Goal: Information Seeking & Learning: Learn about a topic

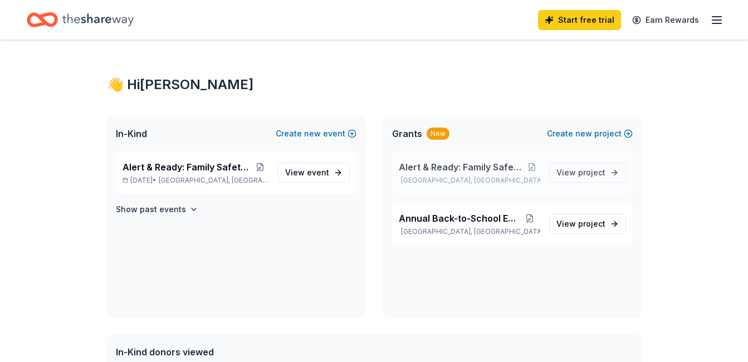
click at [470, 168] on span "Alert & Ready: Family Safety Workshop" at bounding box center [461, 166] width 125 height 13
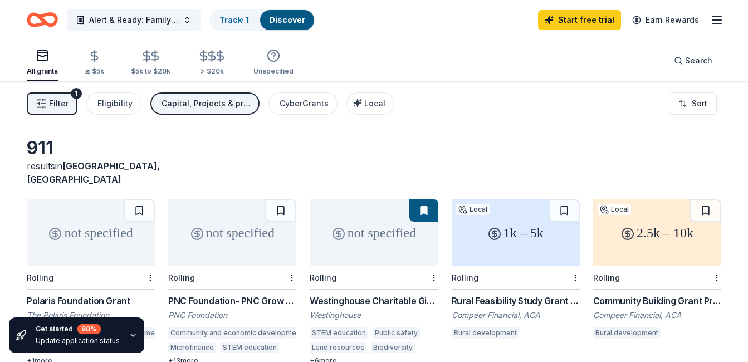
click at [41, 107] on line "button" at bounding box center [39, 107] width 4 height 0
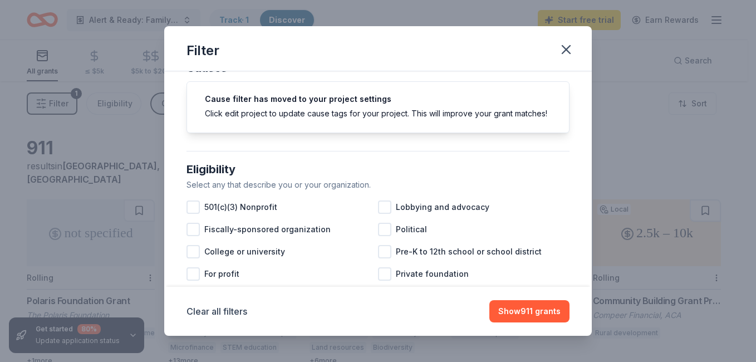
scroll to position [56, 0]
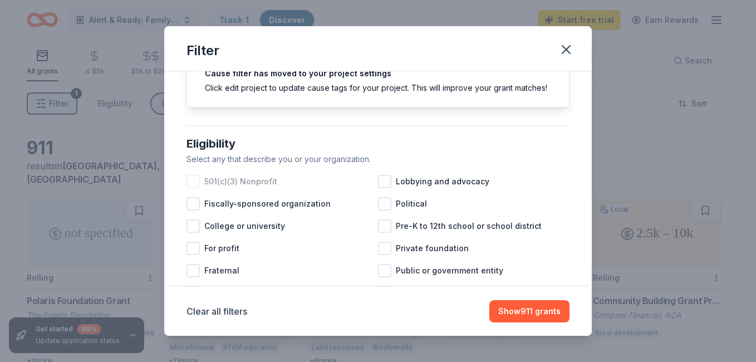
click at [242, 188] on span "501(c)(3) Nonprofit" at bounding box center [240, 181] width 73 height 13
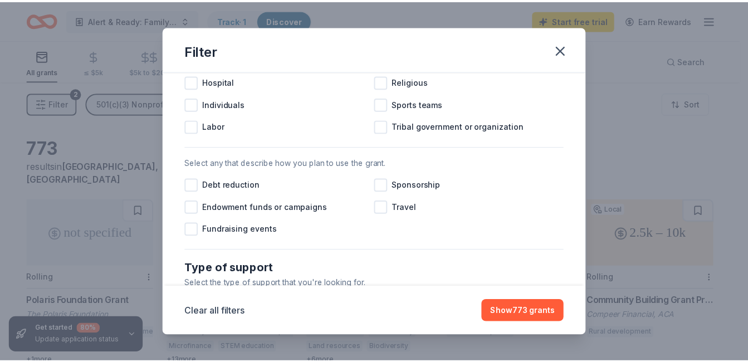
scroll to position [130, 0]
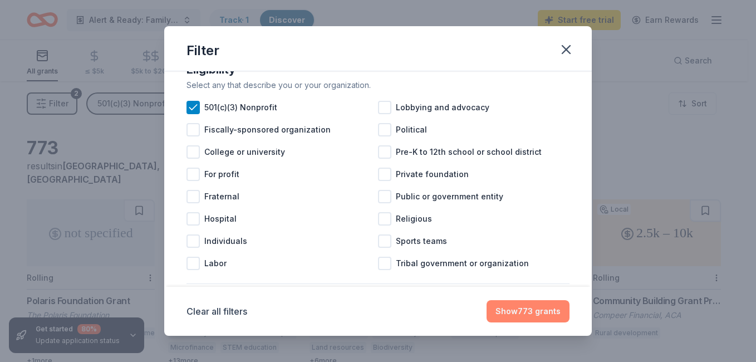
click at [513, 313] on button "Show 773 grants" at bounding box center [528, 311] width 83 height 22
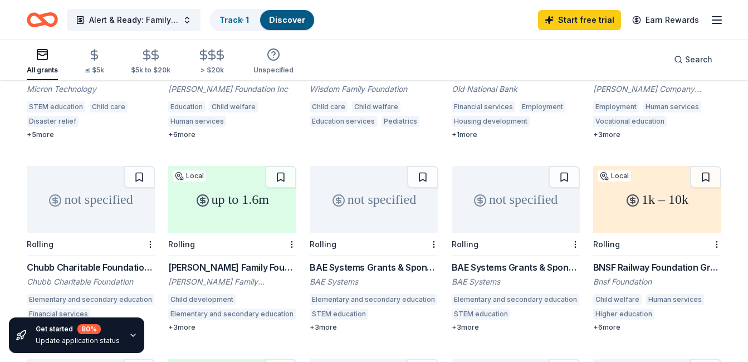
scroll to position [439, 0]
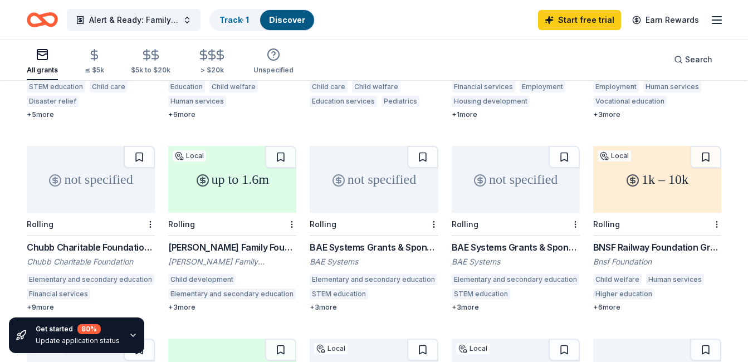
click at [701, 149] on button at bounding box center [705, 157] width 31 height 22
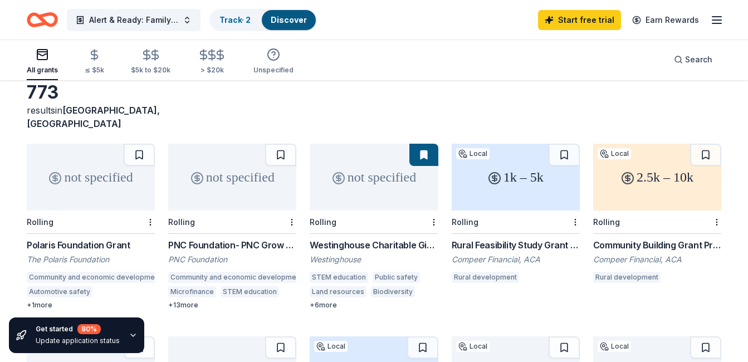
scroll to position [111, 0]
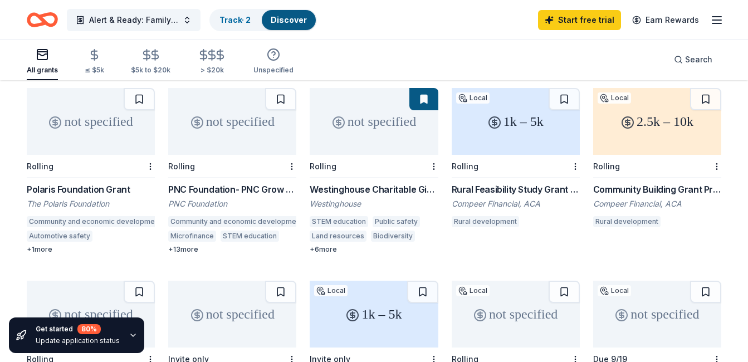
click at [330, 245] on div "+ 6 more" at bounding box center [374, 249] width 128 height 9
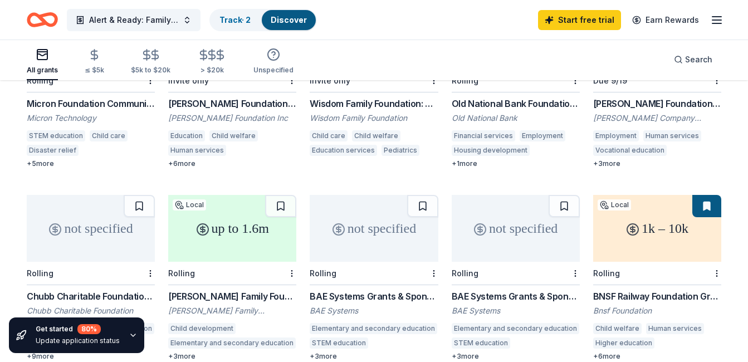
scroll to position [446, 0]
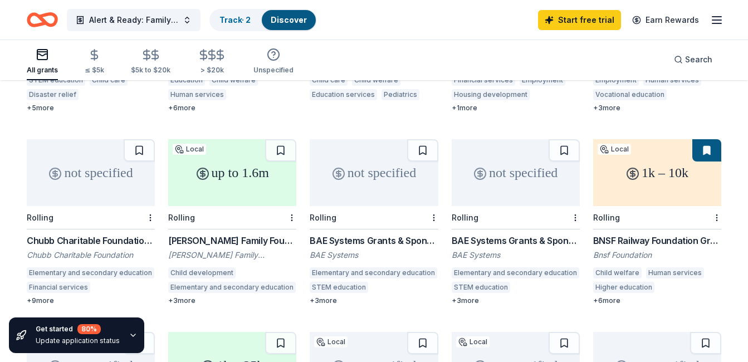
click at [234, 177] on div "up to 1.6m" at bounding box center [232, 172] width 128 height 67
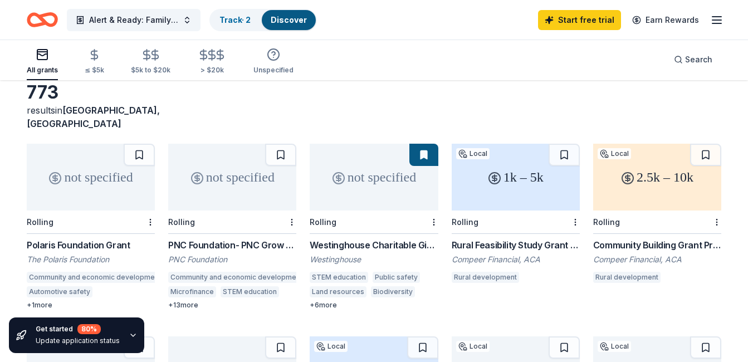
scroll to position [0, 0]
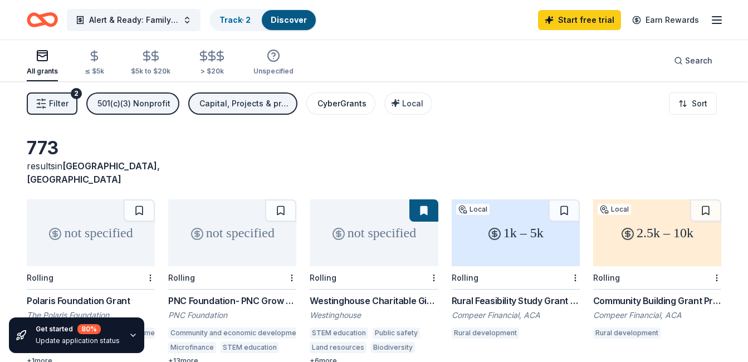
click at [335, 103] on div "CyberGrants" at bounding box center [341, 103] width 49 height 13
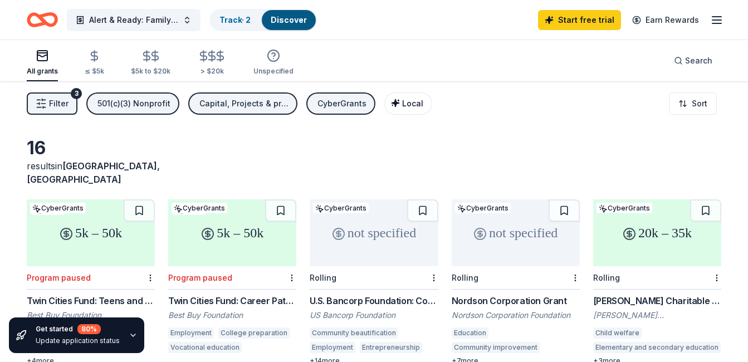
click at [402, 101] on span "Local" at bounding box center [412, 103] width 21 height 9
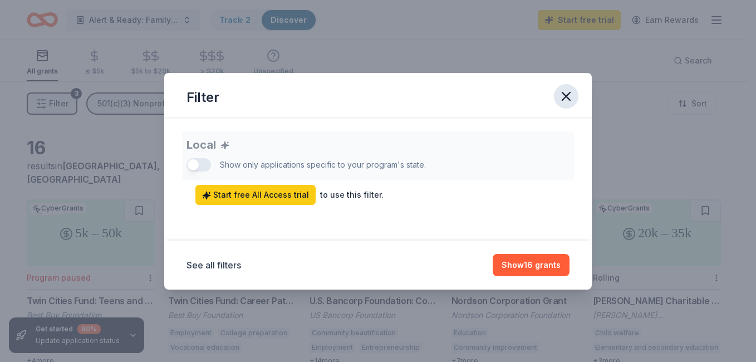
click at [568, 95] on icon "button" at bounding box center [567, 96] width 8 height 8
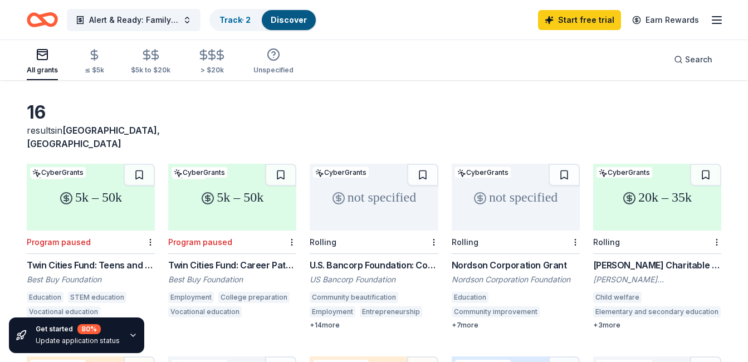
scroll to position [56, 0]
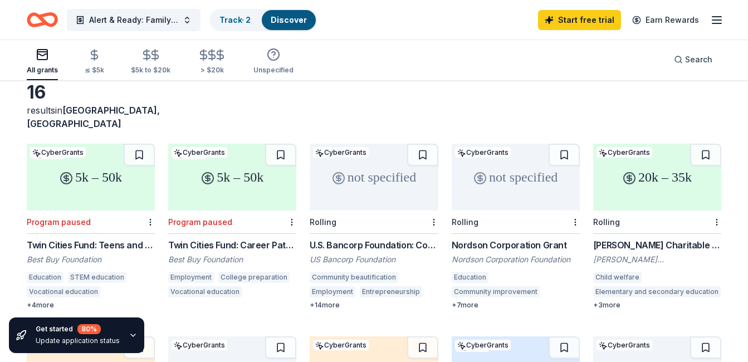
click at [382, 240] on div "U.S. Bancorp Foundation: Community Possible Grant Program US Bancorp Foundation…" at bounding box center [374, 273] width 128 height 71
click at [332, 301] on div "+ 14 more" at bounding box center [374, 305] width 128 height 9
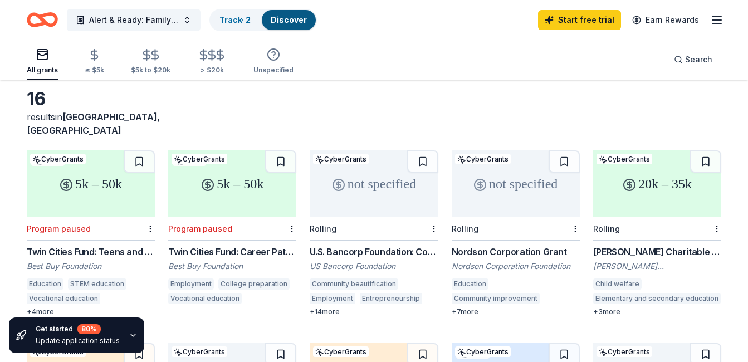
scroll to position [0, 0]
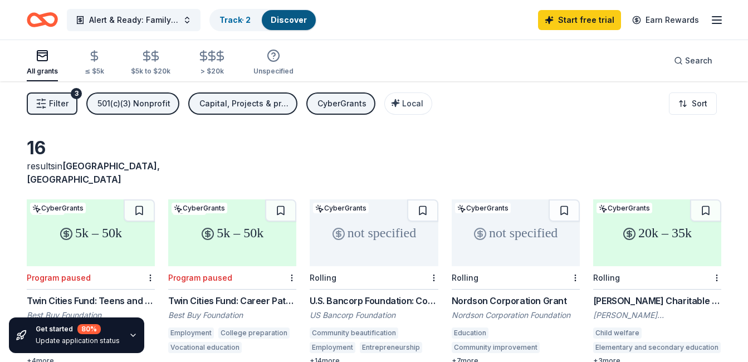
click at [370, 229] on div "not specified" at bounding box center [374, 232] width 128 height 67
click at [344, 104] on div "CyberGrants" at bounding box center [341, 103] width 49 height 13
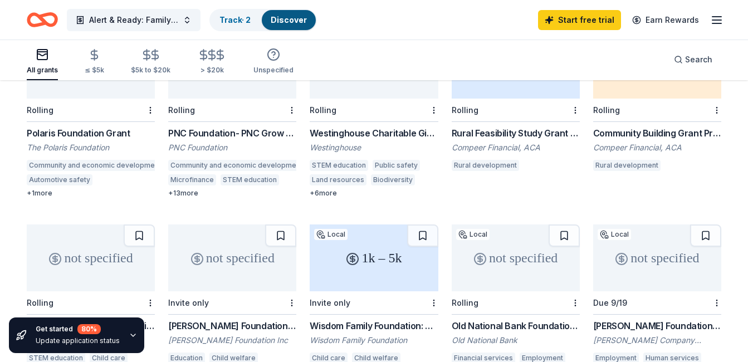
scroll to position [167, 0]
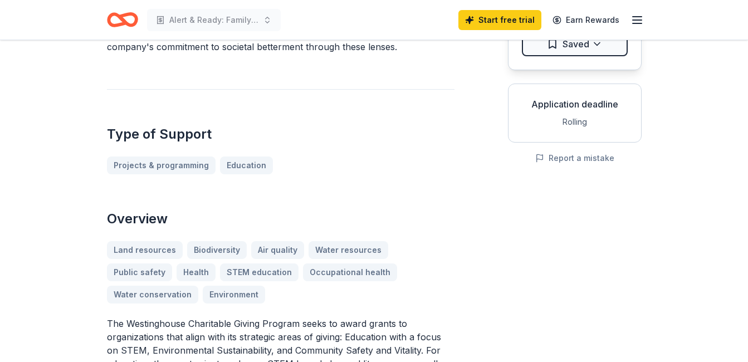
scroll to position [111, 0]
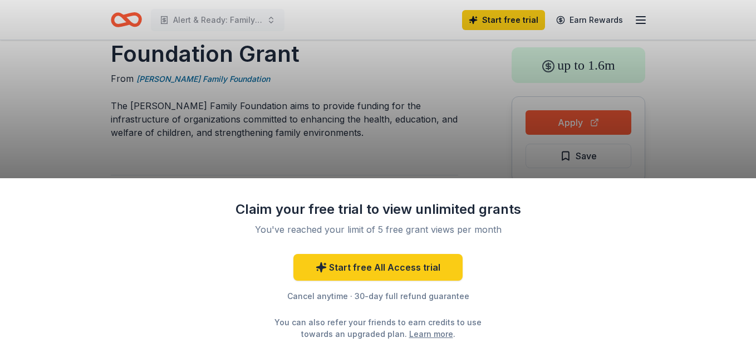
scroll to position [56, 0]
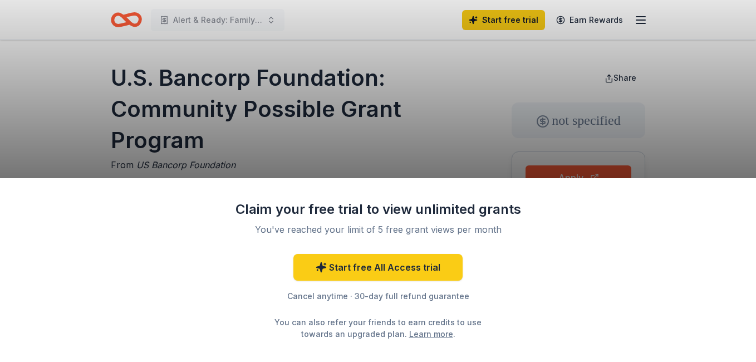
click at [382, 145] on div "Claim your free trial to view unlimited grants You've reached your limit of 5 f…" at bounding box center [378, 181] width 756 height 362
click at [413, 142] on div "Claim your free trial to view unlimited grants You've reached your limit of 5 f…" at bounding box center [378, 181] width 756 height 362
click at [459, 67] on div "Claim your free trial to view unlimited grants You've reached your limit of 5 f…" at bounding box center [378, 181] width 756 height 362
